Goal: Navigation & Orientation: Find specific page/section

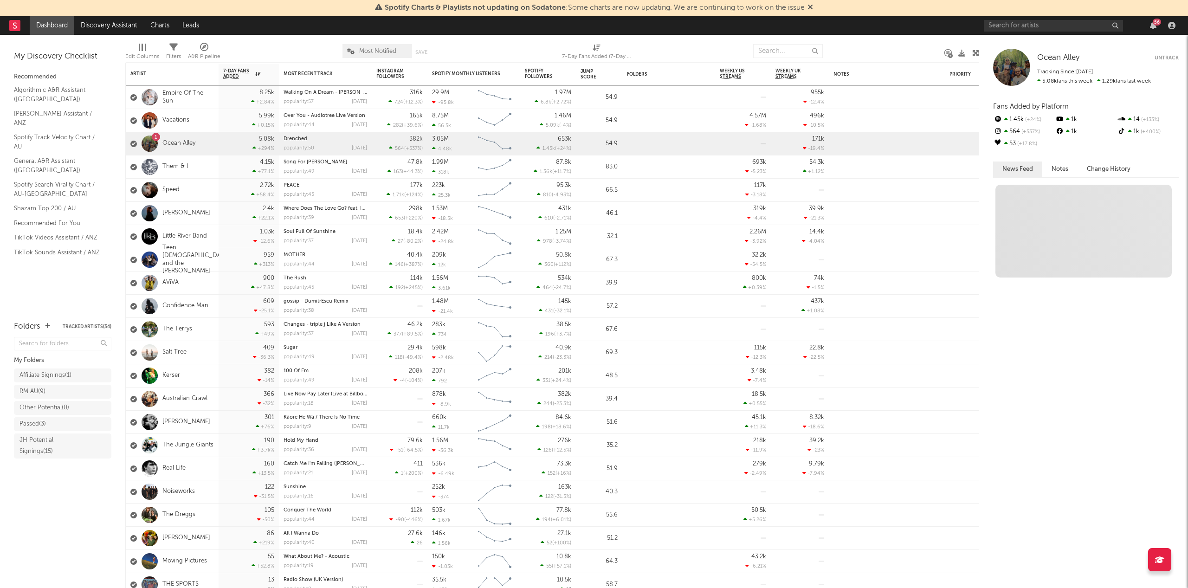
click at [813, 8] on icon at bounding box center [811, 6] width 6 height 7
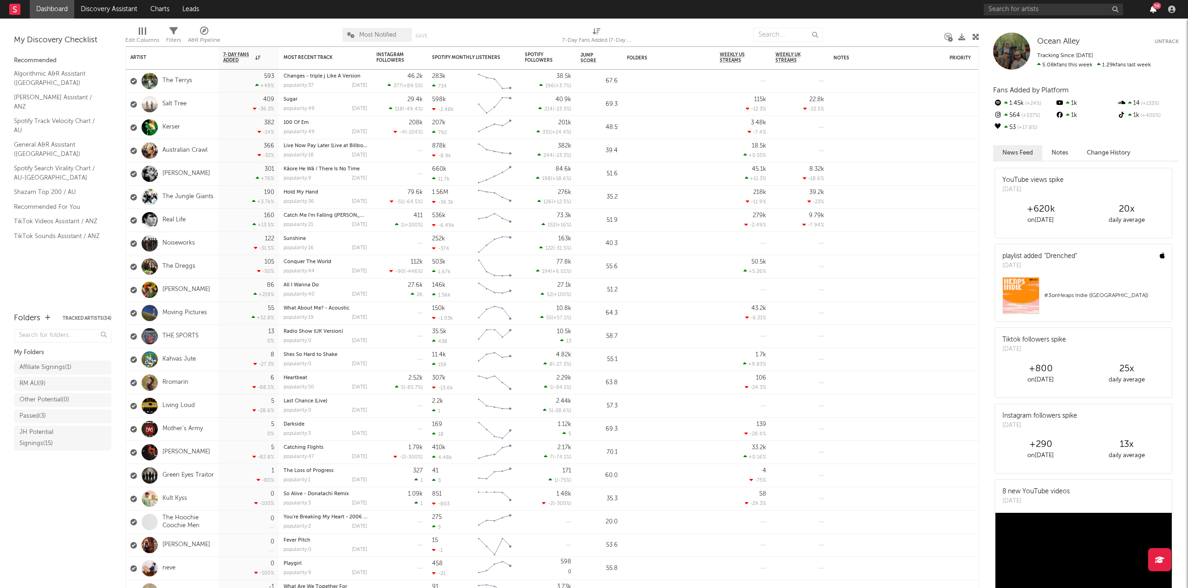
click at [1156, 12] on icon "button" at bounding box center [1153, 9] width 6 height 7
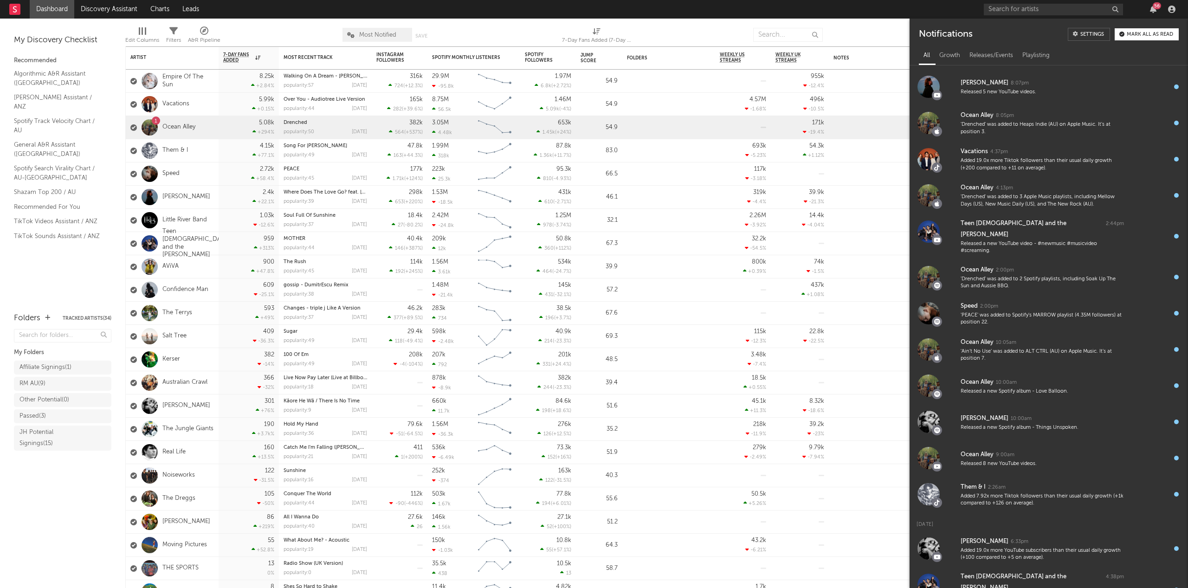
scroll to position [346, 0]
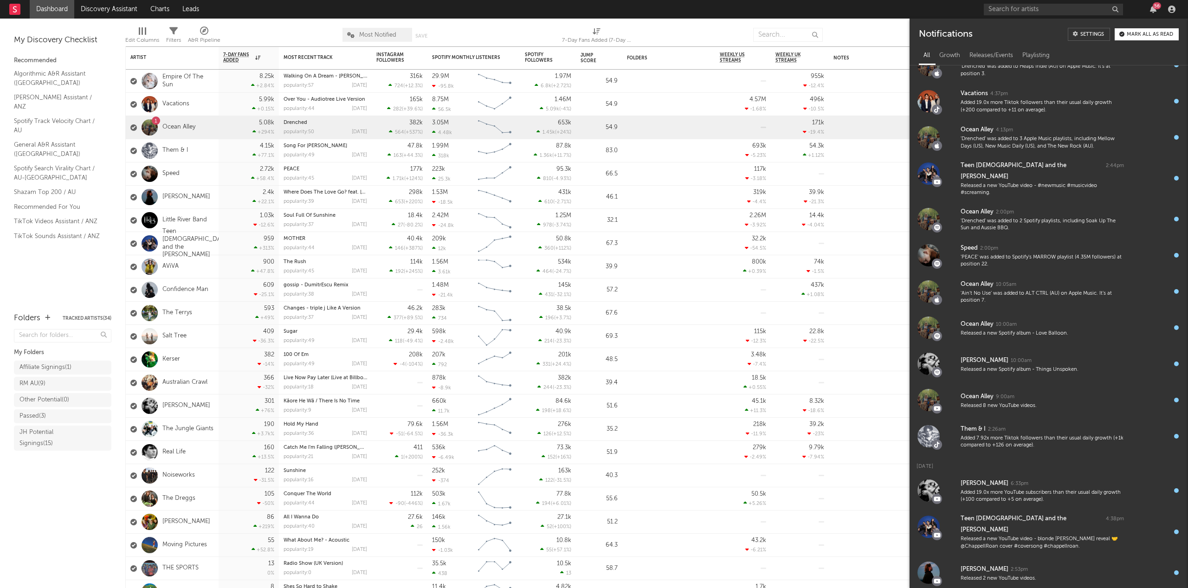
click at [1153, 38] on button "Mark all as read" at bounding box center [1147, 34] width 64 height 12
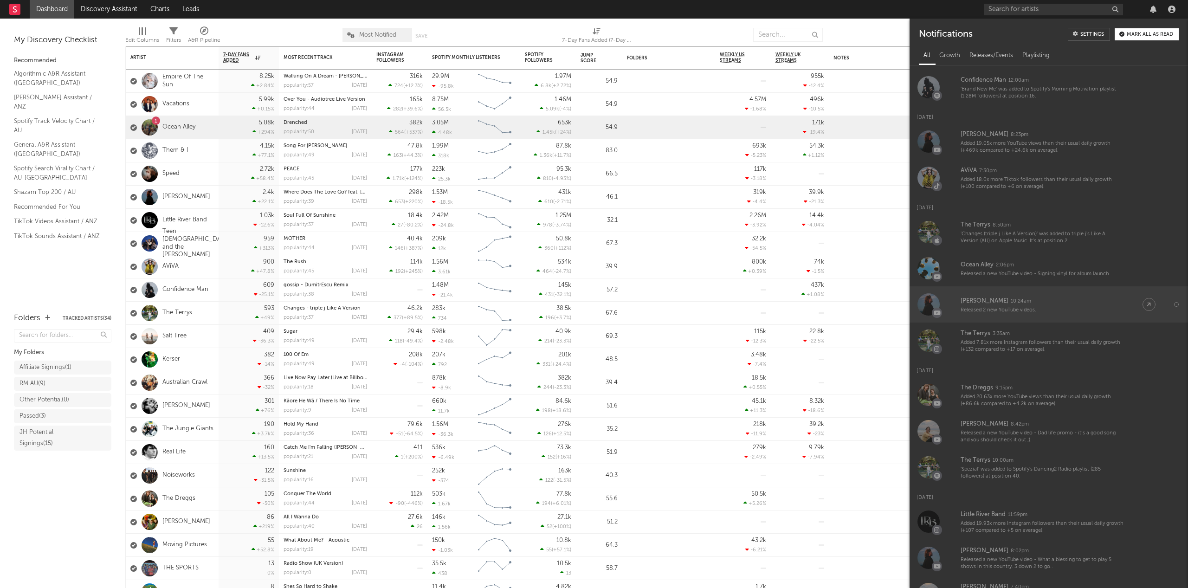
scroll to position [1052, 0]
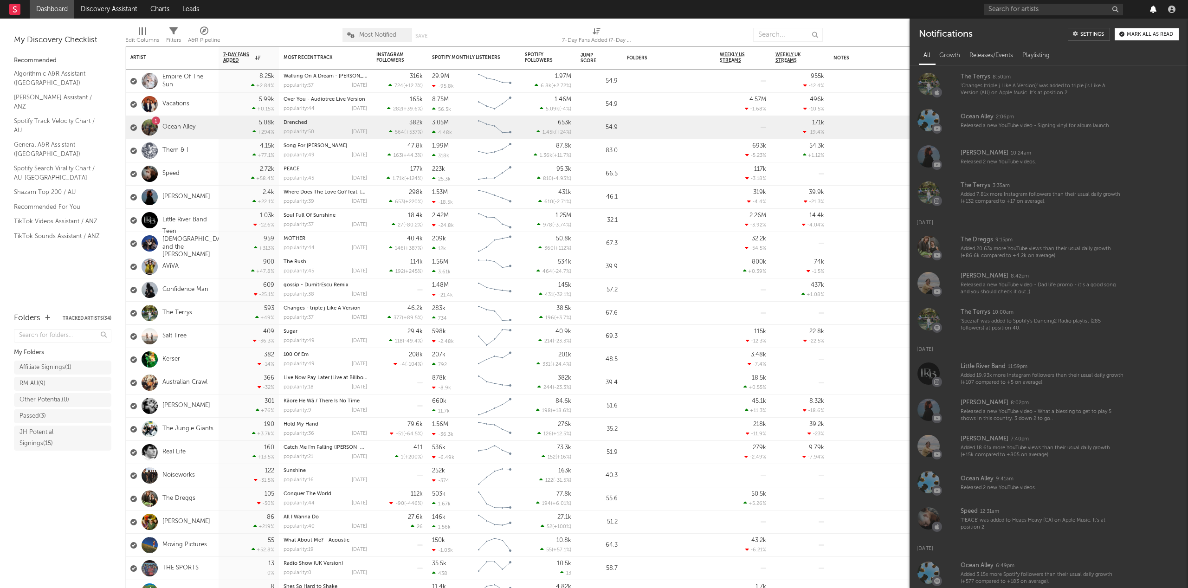
click at [1152, 7] on icon "button" at bounding box center [1153, 9] width 6 height 7
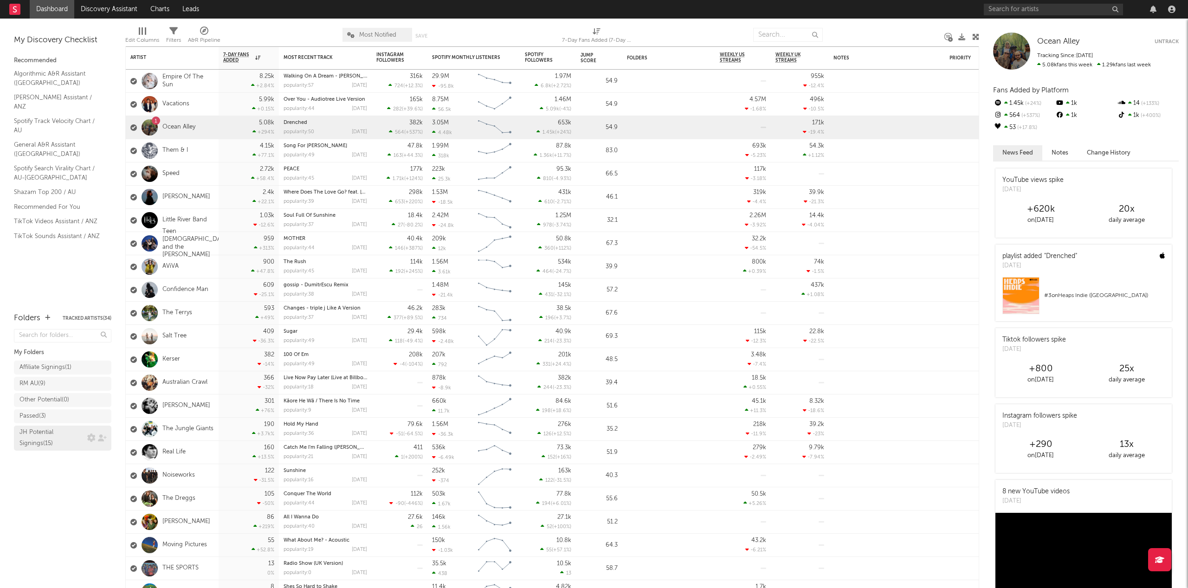
click at [53, 435] on div "JH Potential Signings ( 15 )" at bounding box center [51, 438] width 65 height 22
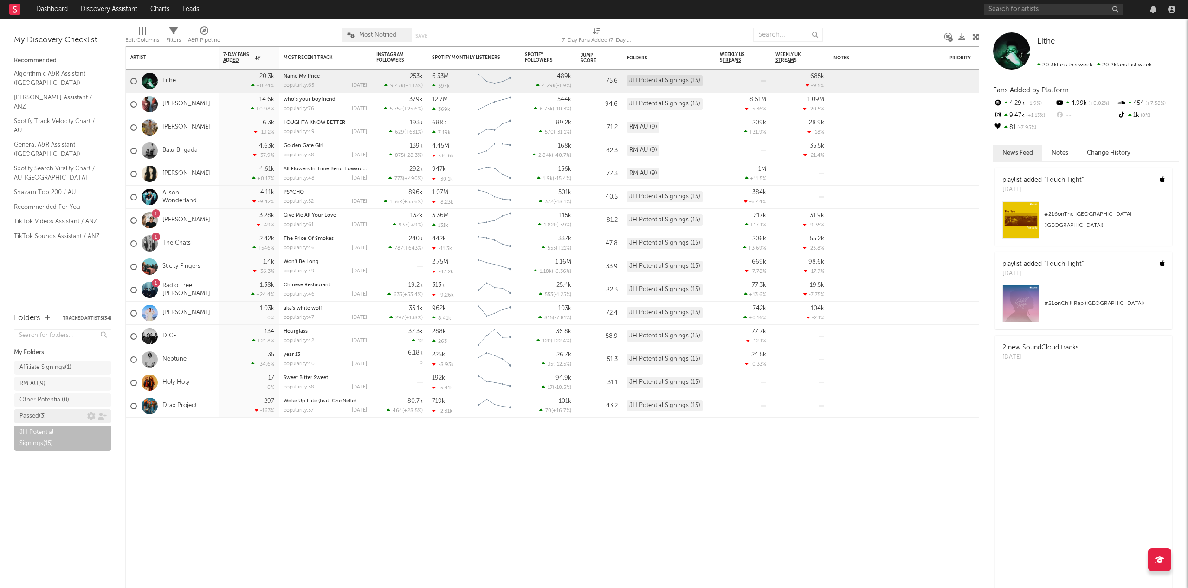
drag, startPoint x: 49, startPoint y: 417, endPoint x: 62, endPoint y: 420, distance: 13.2
click at [49, 417] on div "Passed ( 3 )" at bounding box center [53, 416] width 68 height 11
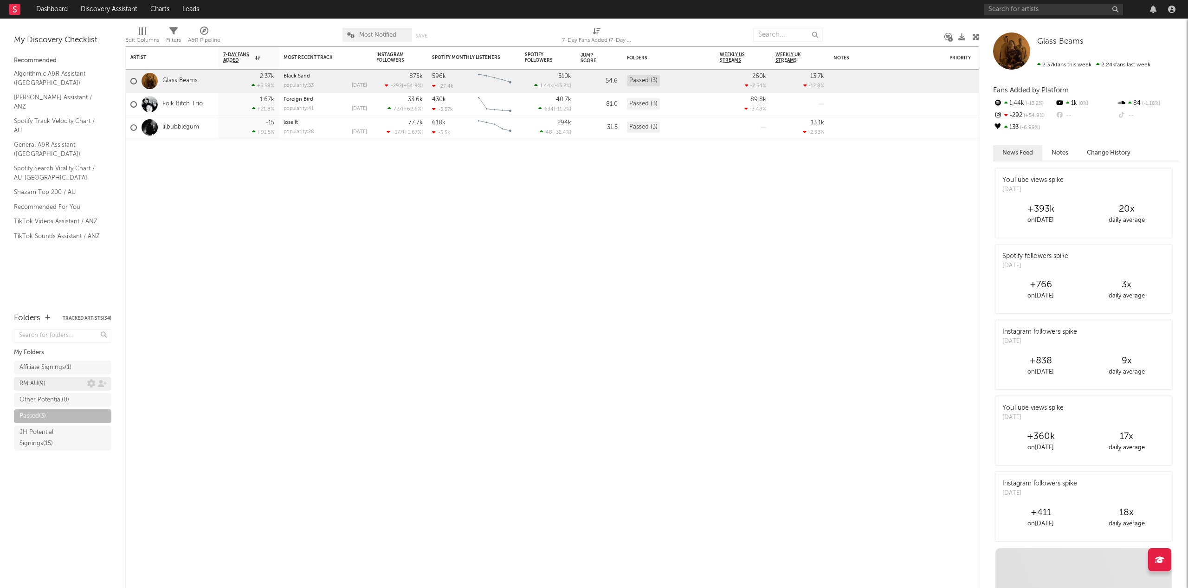
click at [57, 383] on div "RM AU ( 9 )" at bounding box center [53, 383] width 68 height 11
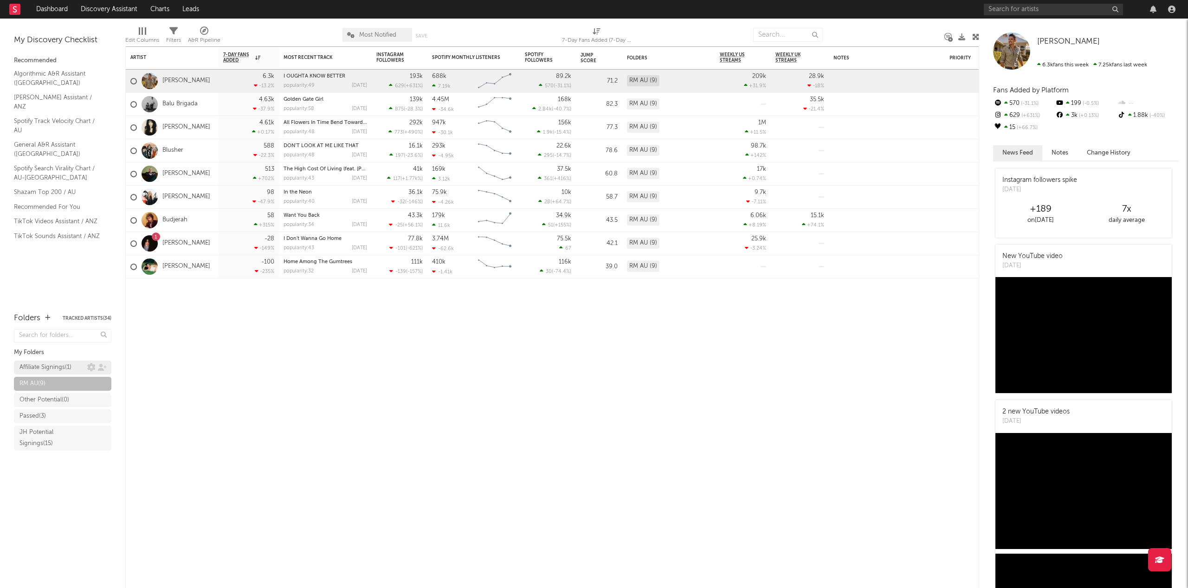
click at [57, 372] on div "Affiliate Signings ( 1 )" at bounding box center [45, 367] width 52 height 11
